Goal: Task Accomplishment & Management: Complete application form

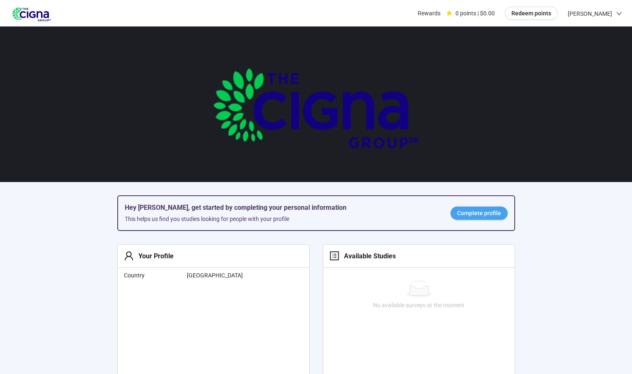
click at [472, 214] on span "Complete profile" at bounding box center [479, 213] width 44 height 9
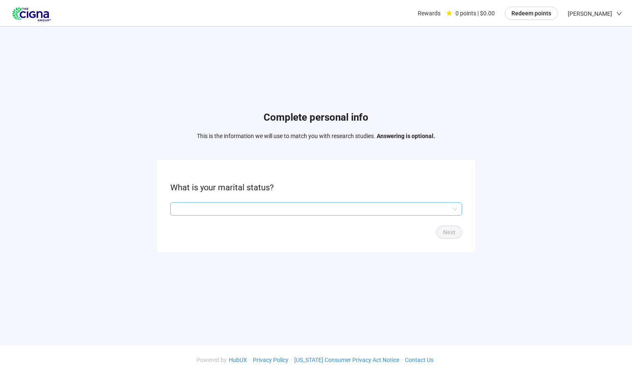
click at [377, 210] on input "search" at bounding box center [316, 209] width 282 height 12
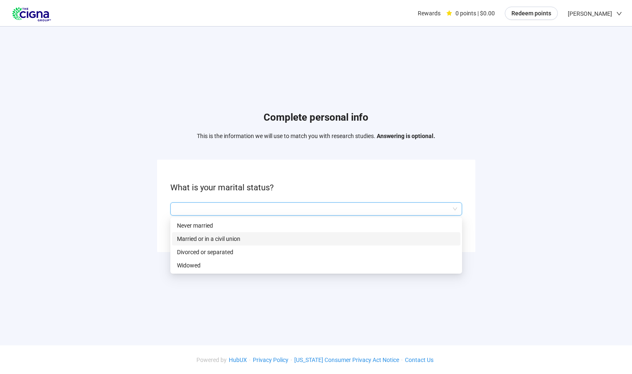
click at [256, 238] on p "Married or in a civil union" at bounding box center [316, 238] width 279 height 9
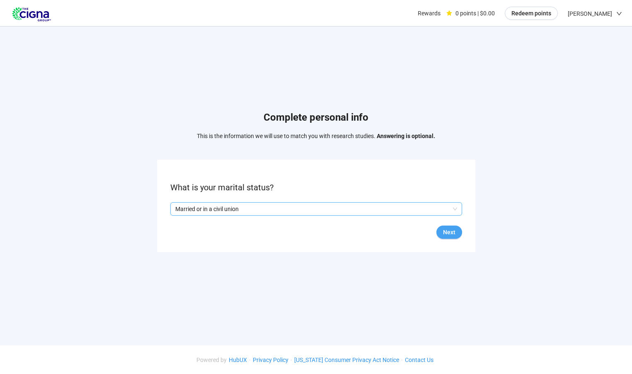
click at [454, 230] on span "Next" at bounding box center [449, 232] width 12 height 9
click at [413, 211] on input "search" at bounding box center [316, 209] width 282 height 12
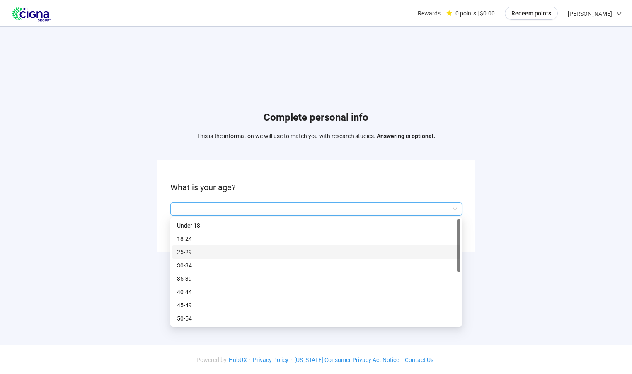
scroll to position [40, 0]
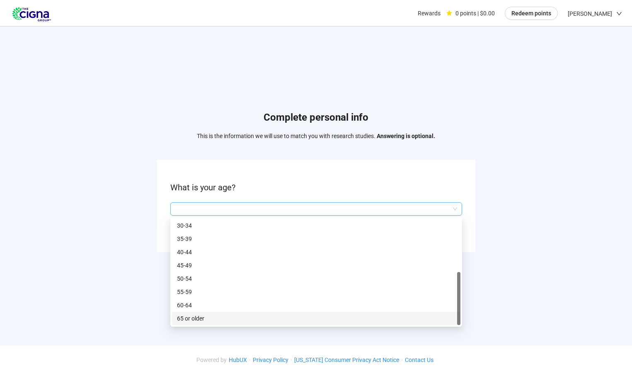
click at [212, 317] on p "65 or older" at bounding box center [316, 318] width 279 height 9
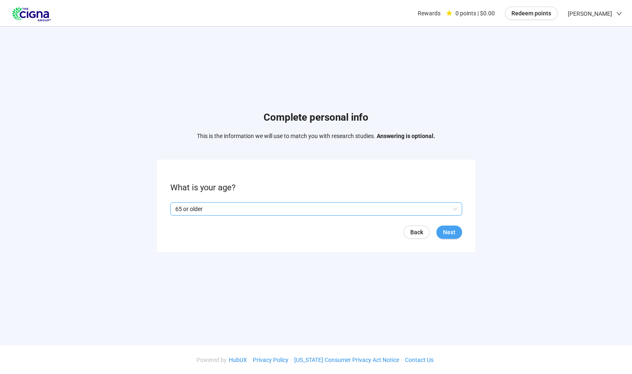
click at [448, 232] on span "Next" at bounding box center [449, 232] width 12 height 9
click at [450, 228] on span "Next" at bounding box center [449, 232] width 12 height 9
click at [346, 206] on input "search" at bounding box center [316, 209] width 282 height 12
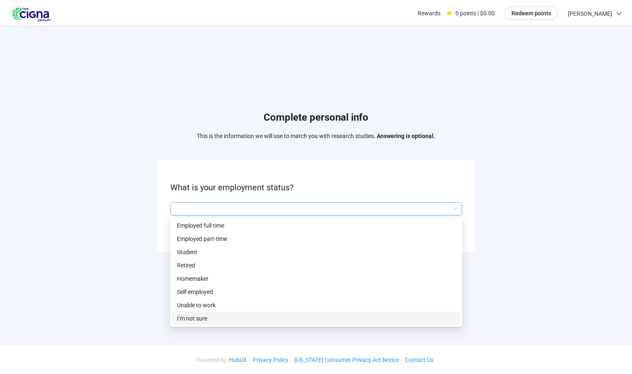
click at [197, 316] on p "I’m not sure" at bounding box center [316, 318] width 279 height 9
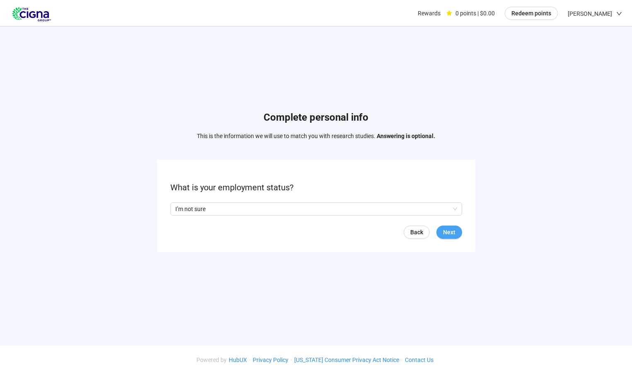
click at [456, 228] on button "Next" at bounding box center [450, 232] width 26 height 13
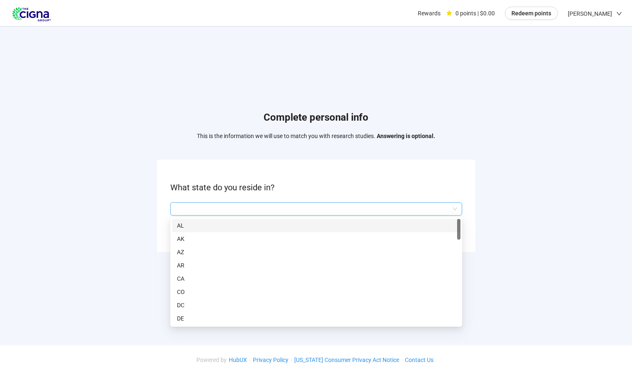
click at [403, 206] on input "search" at bounding box center [316, 209] width 282 height 12
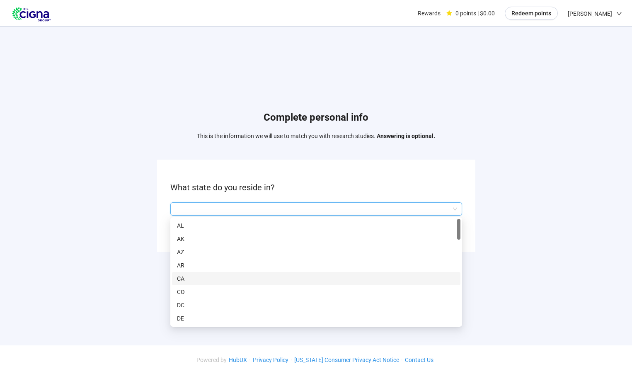
click at [291, 277] on p "CA" at bounding box center [316, 278] width 279 height 9
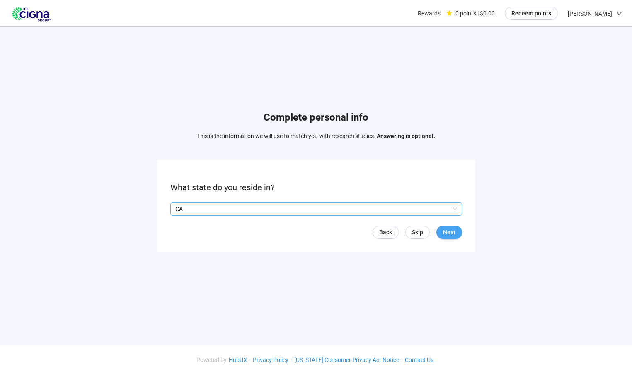
click at [451, 228] on span "Next" at bounding box center [449, 232] width 12 height 9
click at [365, 206] on input "search" at bounding box center [316, 209] width 282 height 12
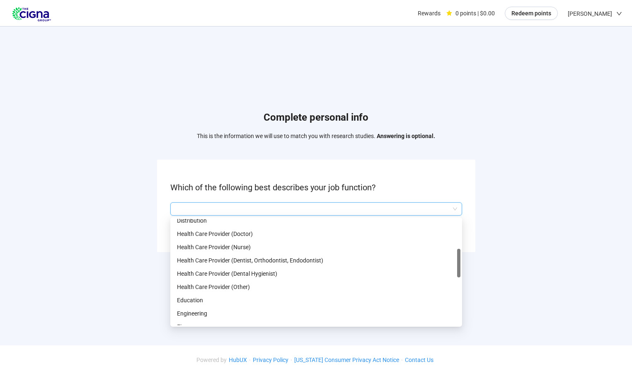
scroll to position [166, 0]
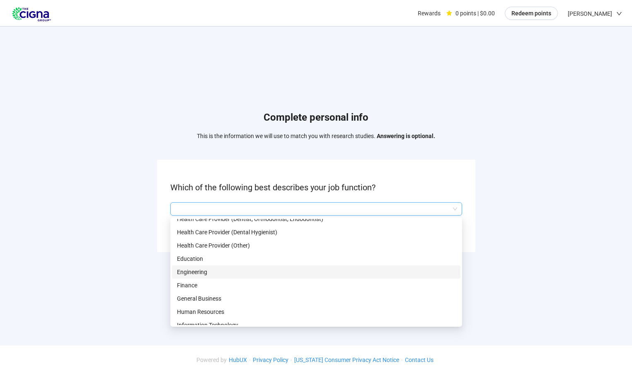
click at [198, 270] on p "Engineering" at bounding box center [316, 272] width 279 height 9
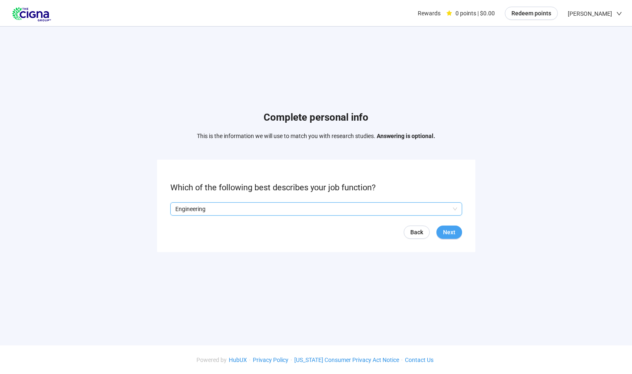
click at [449, 229] on span "Next" at bounding box center [449, 232] width 12 height 9
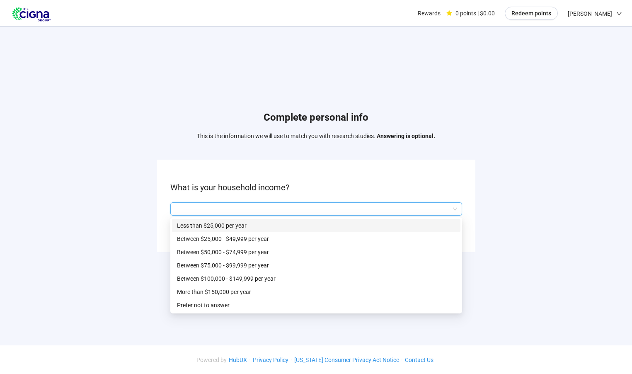
click at [338, 209] on input "search" at bounding box center [316, 209] width 282 height 12
click at [272, 288] on p "More than $150,000 per year" at bounding box center [316, 291] width 279 height 9
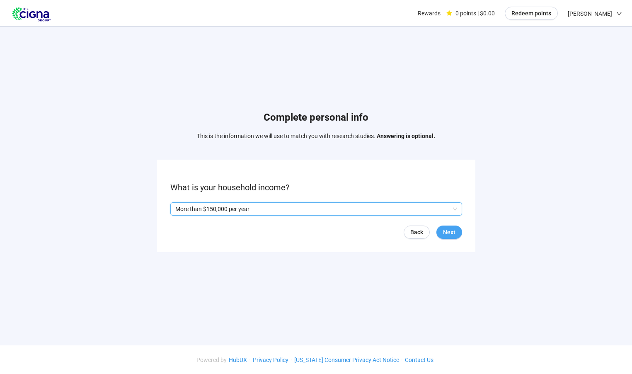
click at [445, 234] on span "Next" at bounding box center [449, 232] width 12 height 9
click at [446, 228] on span "Next" at bounding box center [449, 232] width 12 height 9
click at [363, 209] on input "search" at bounding box center [316, 209] width 282 height 12
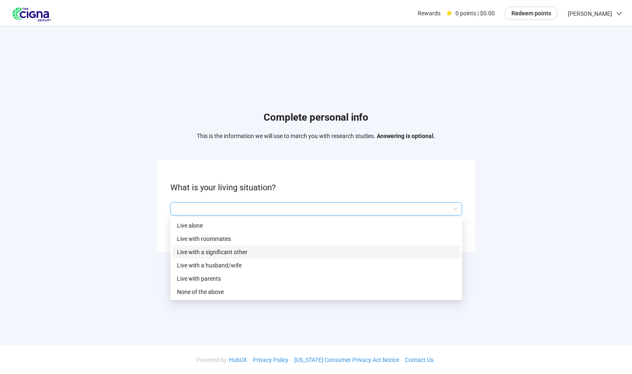
click at [240, 250] on p "Live with a significant other" at bounding box center [316, 252] width 279 height 9
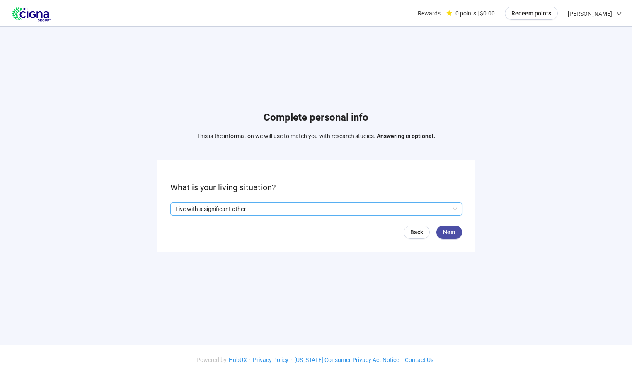
click at [446, 209] on p "Live with a significant other" at bounding box center [312, 209] width 275 height 12
click at [508, 235] on div "Complete personal info This is the information we will use to match you with re…" at bounding box center [316, 184] width 632 height 314
click at [446, 232] on span "Next" at bounding box center [449, 232] width 12 height 9
click at [422, 211] on input "search" at bounding box center [316, 209] width 282 height 12
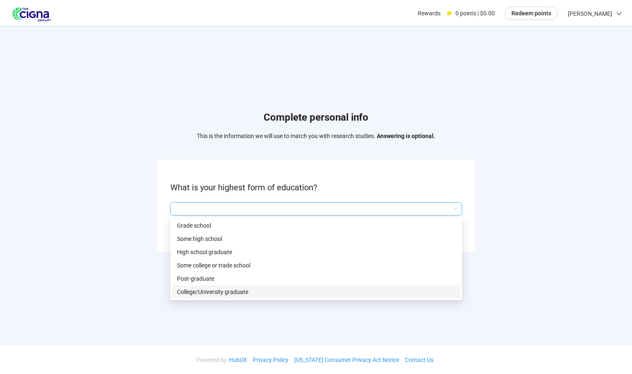
click at [251, 291] on p "College/University graduate" at bounding box center [316, 291] width 279 height 9
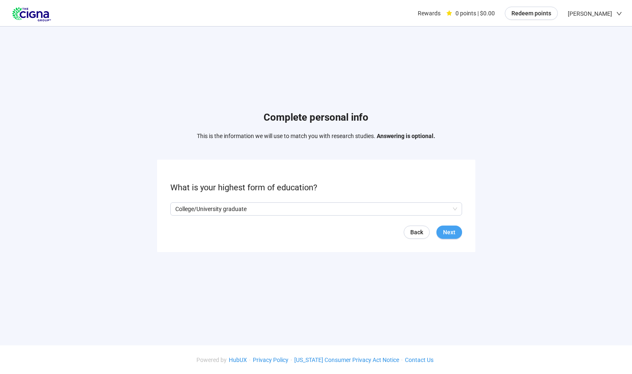
click at [444, 231] on span "Next" at bounding box center [449, 232] width 12 height 9
click at [419, 209] on input "search" at bounding box center [316, 209] width 282 height 12
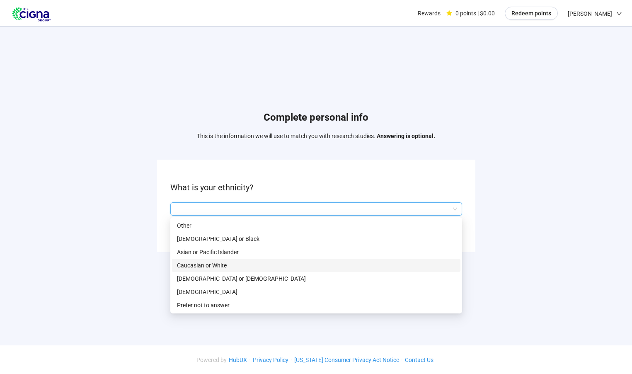
click at [223, 264] on p "Caucasian or White" at bounding box center [316, 265] width 279 height 9
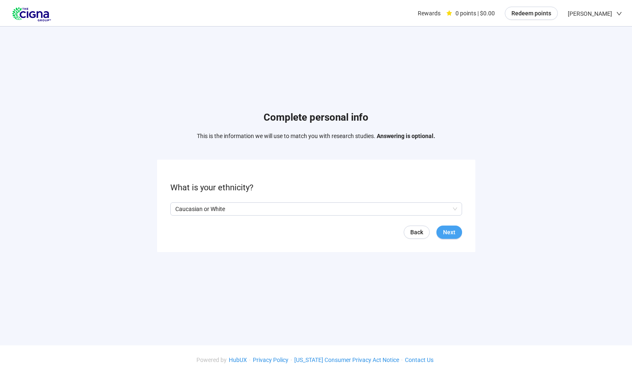
click at [448, 233] on span "Next" at bounding box center [449, 232] width 12 height 9
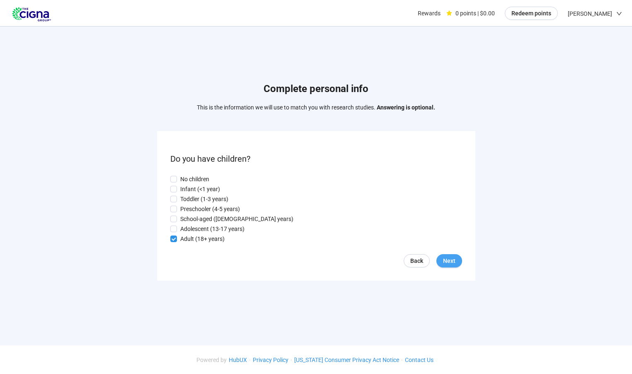
click at [453, 260] on span "Next" at bounding box center [449, 260] width 12 height 9
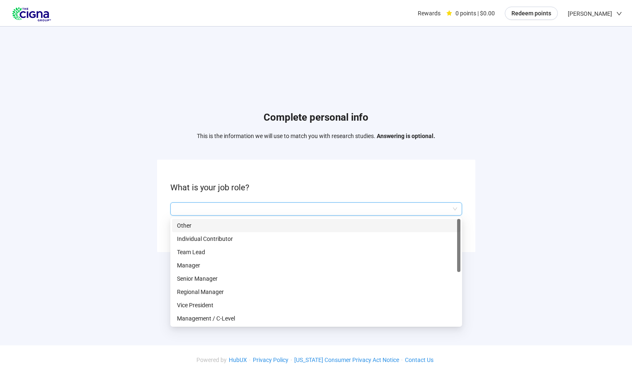
click at [374, 210] on input "search" at bounding box center [316, 209] width 282 height 12
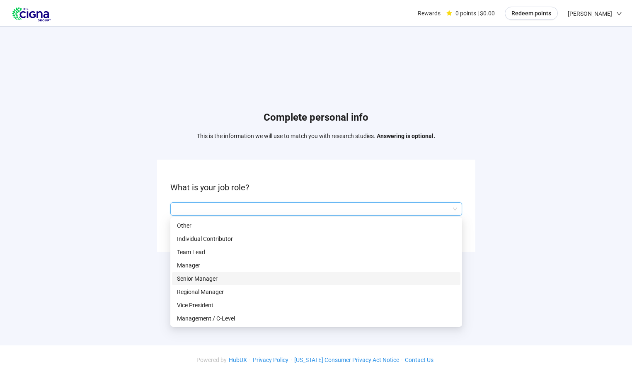
click at [282, 278] on p "Senior Manager" at bounding box center [316, 278] width 279 height 9
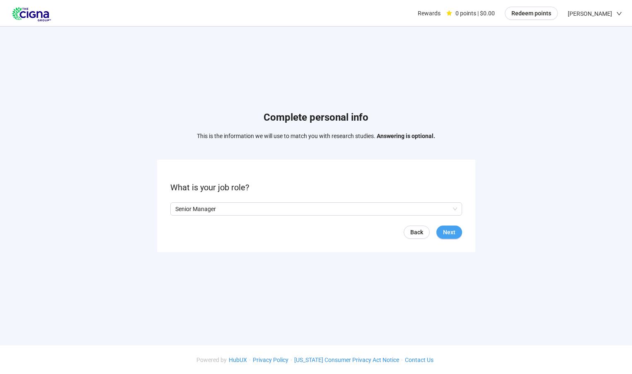
click at [442, 227] on button "Next" at bounding box center [450, 232] width 26 height 13
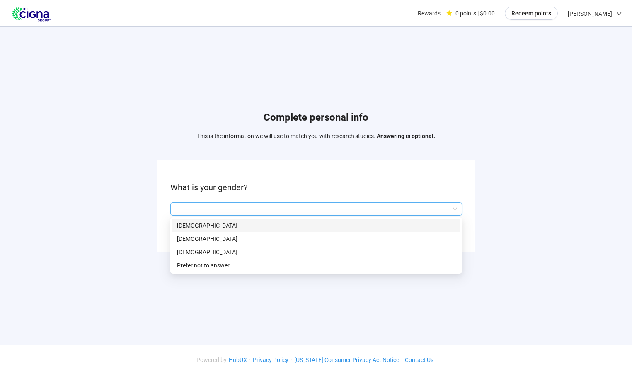
click at [386, 209] on input "search" at bounding box center [316, 209] width 282 height 12
click at [336, 223] on p "[DEMOGRAPHIC_DATA]" at bounding box center [316, 225] width 279 height 9
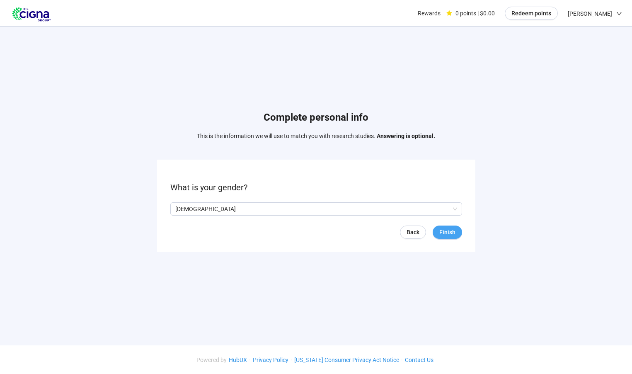
click at [446, 229] on span "Finish" at bounding box center [448, 232] width 16 height 9
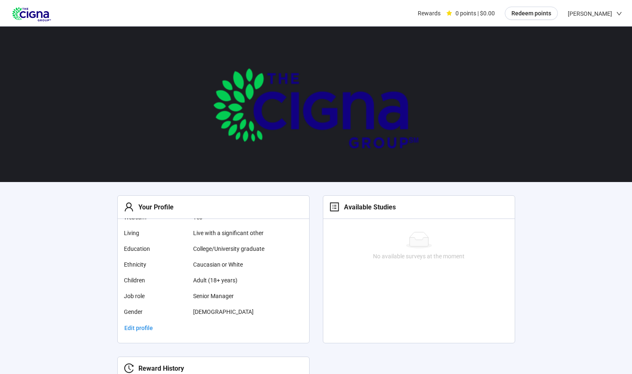
click at [378, 15] on div "Rewards 0 points | $0.00 Redeem points [PERSON_NAME]" at bounding box center [316, 13] width 613 height 27
click at [597, 13] on span "[PERSON_NAME]" at bounding box center [590, 13] width 44 height 27
click at [335, 7] on div "Rewards 0 points | $0.00 Redeem points [PERSON_NAME]" at bounding box center [316, 13] width 613 height 27
